Goal: Find specific page/section: Find specific page/section

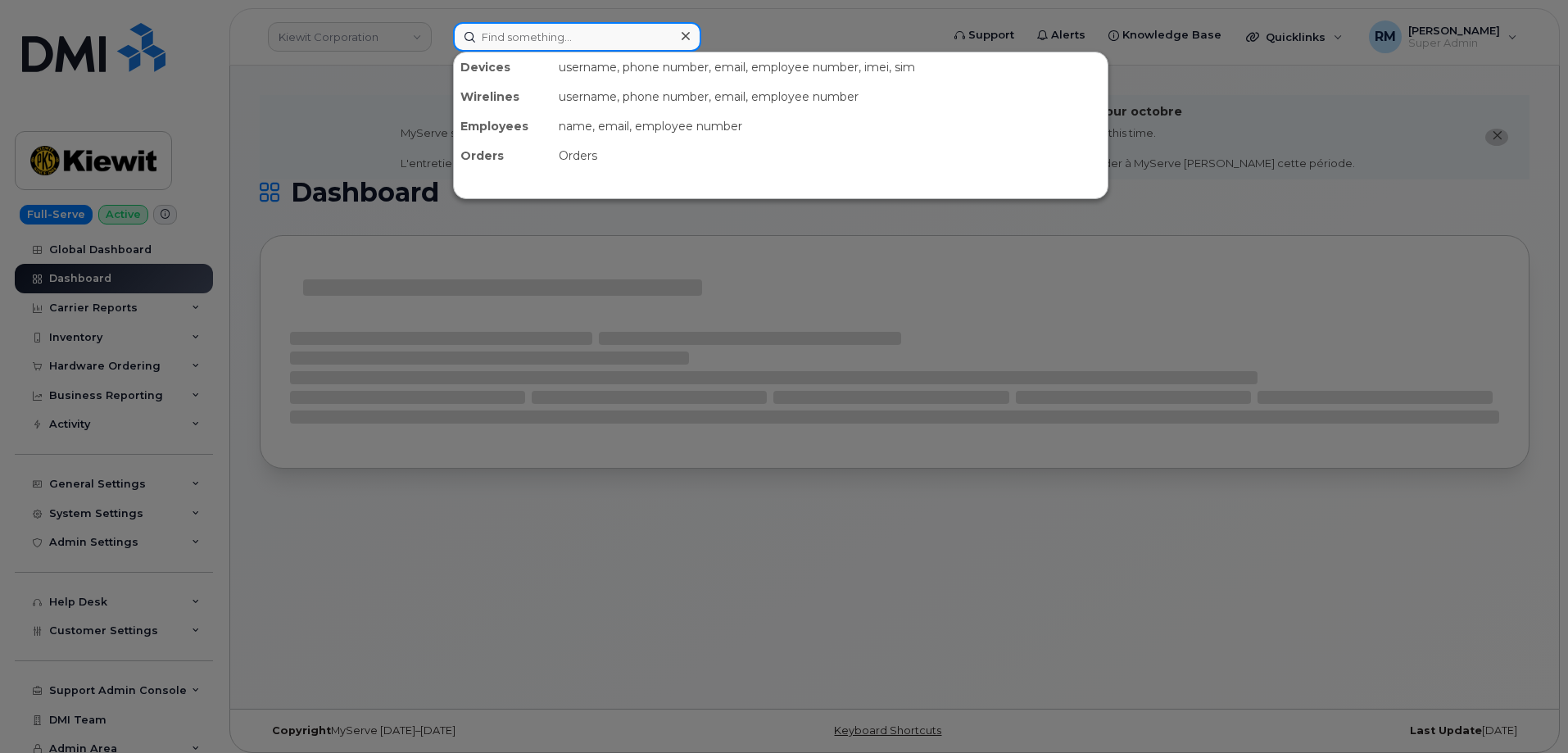
click at [517, 43] on input at bounding box center [578, 37] width 248 height 30
paste input "[PERSON_NAME]"
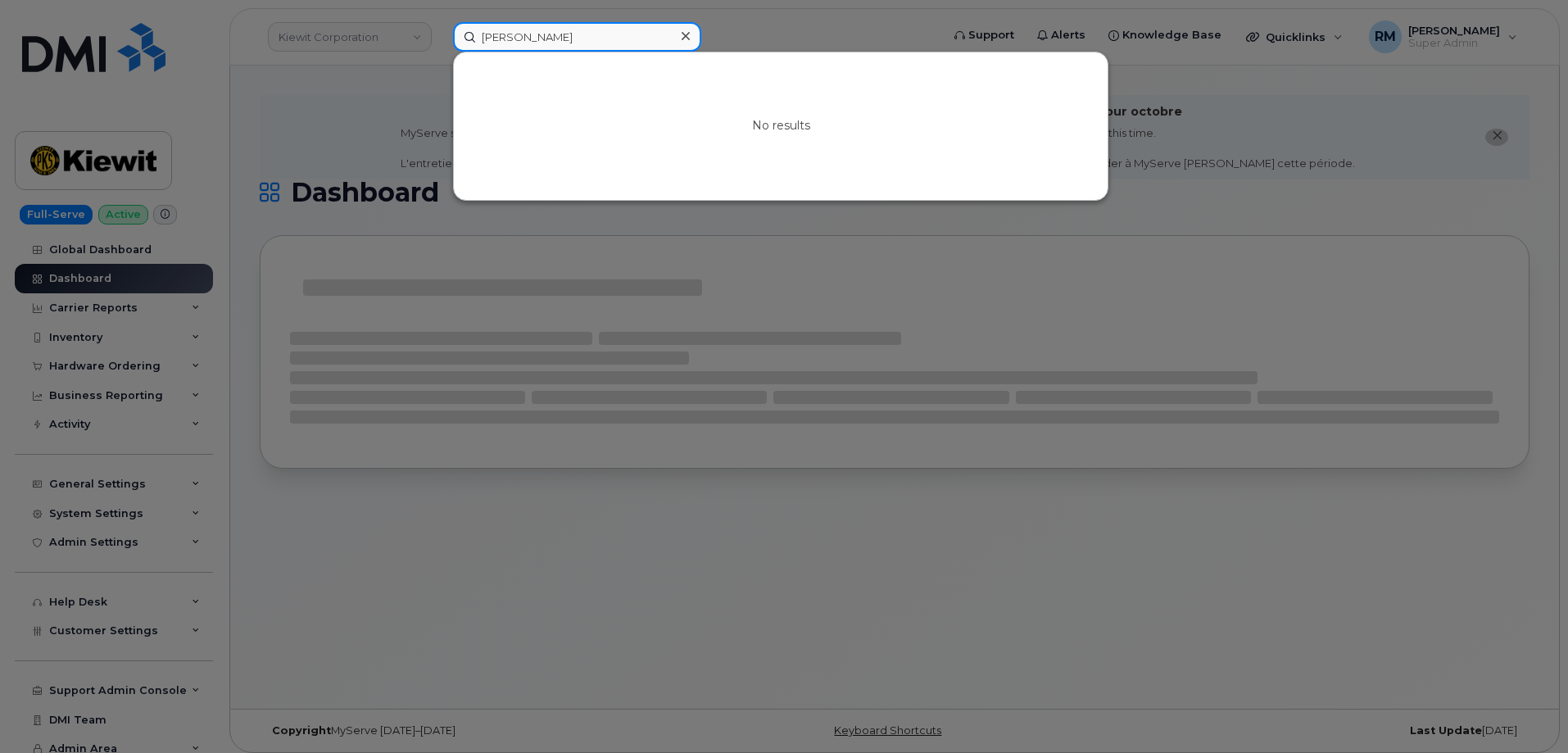
drag, startPoint x: 451, startPoint y: 38, endPoint x: 318, endPoint y: 42, distance: 133.1
click at [440, 42] on div "[PERSON_NAME] No results" at bounding box center [692, 37] width 503 height 30
paste input "[EMAIL_ADDRESS][PERSON_NAME][PERSON_NAME][DOMAIN_NAME]"
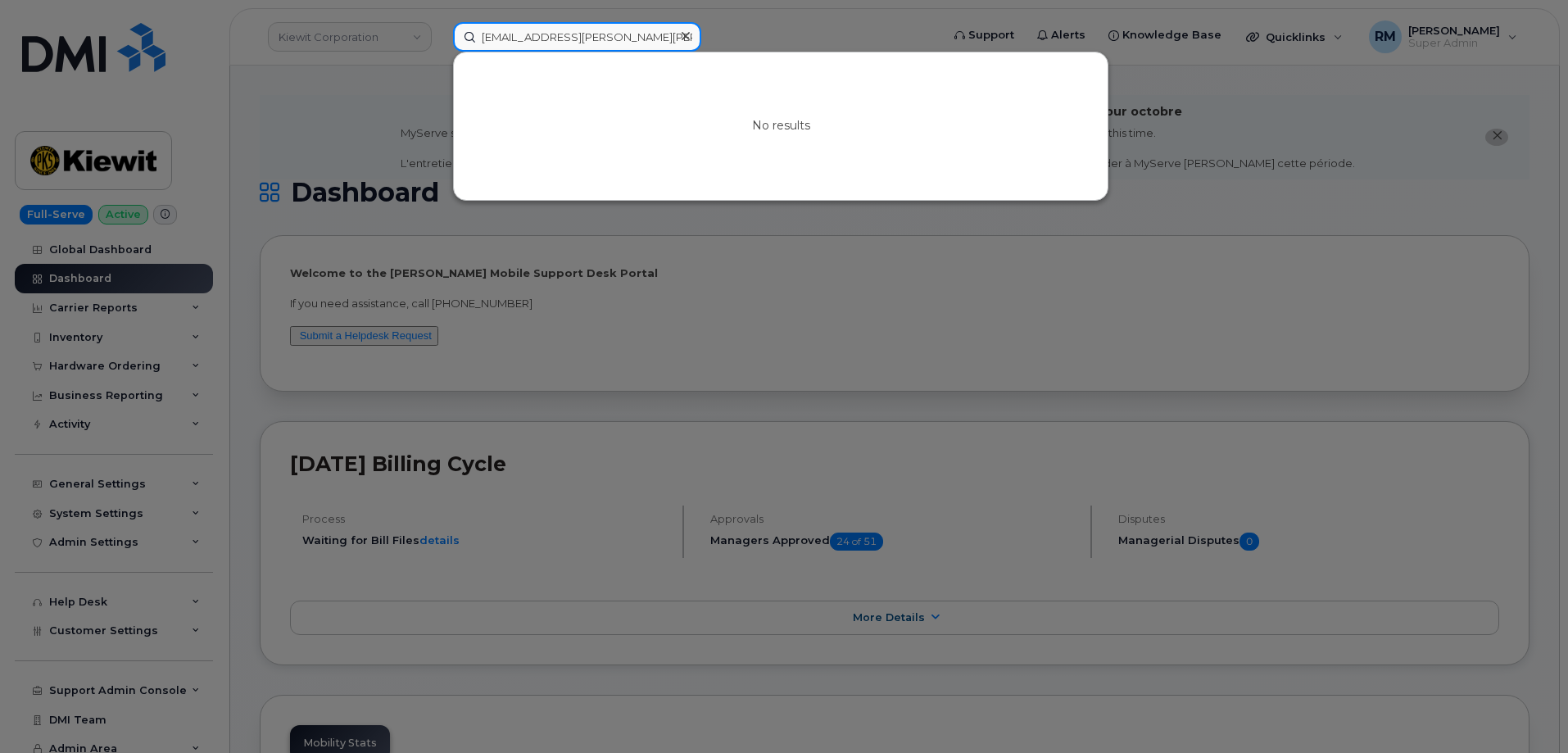
drag, startPoint x: 526, startPoint y: 38, endPoint x: 395, endPoint y: 40, distance: 131.0
click at [440, 40] on div "[EMAIL_ADDRESS][PERSON_NAME][PERSON_NAME][DOMAIN_NAME] No results" at bounding box center [692, 37] width 503 height 30
paste input "[PERSON_NAME]"
type input "[PERSON_NAME]"
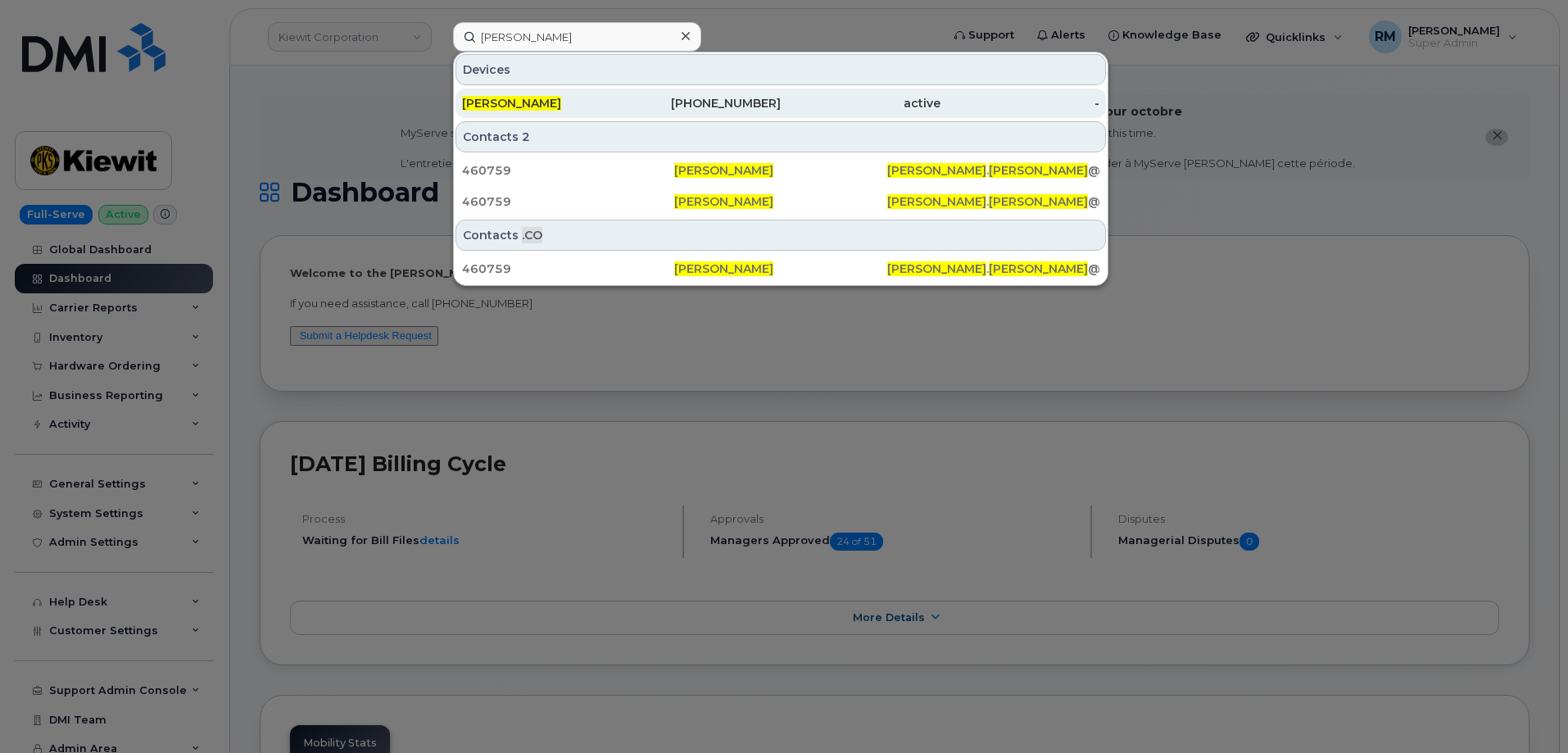
click at [561, 104] on span "[PERSON_NAME]" at bounding box center [511, 103] width 99 height 15
